Goal: Task Accomplishment & Management: Use online tool/utility

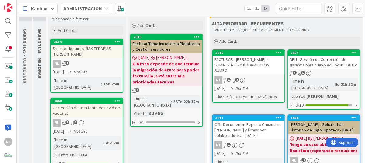
scroll to position [61, 0]
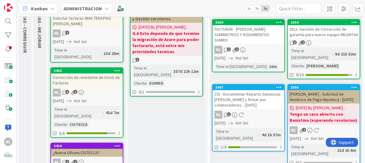
click at [248, 111] on div "NL 1" at bounding box center [248, 115] width 72 height 8
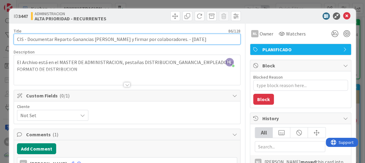
drag, startPoint x: 27, startPoint y: 39, endPoint x: 169, endPoint y: 41, distance: 141.7
click at [169, 41] on input "CIS - Documentar Reparto Ganancias [PERSON_NAME] y firmar por colaboradores. - …" at bounding box center [127, 39] width 227 height 11
drag, startPoint x: 161, startPoint y: 38, endPoint x: 150, endPoint y: 35, distance: 11.9
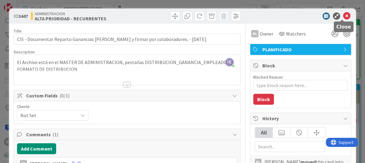
click at [343, 15] on icon at bounding box center [346, 15] width 7 height 7
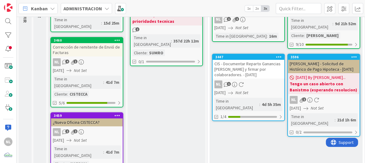
scroll to position [121, 0]
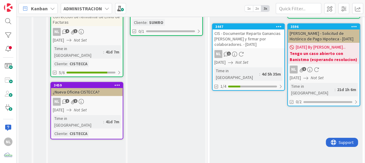
click at [254, 50] on div "NL 1" at bounding box center [248, 54] width 72 height 8
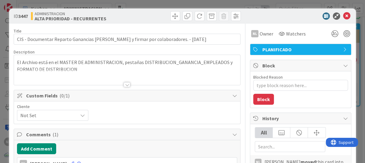
type textarea "x"
click at [343, 13] on icon at bounding box center [346, 15] width 7 height 7
